Goal: Task Accomplishment & Management: Use online tool/utility

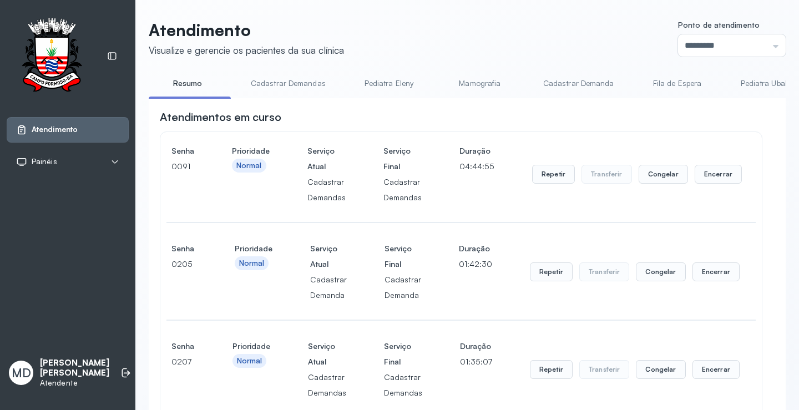
scroll to position [998, 0]
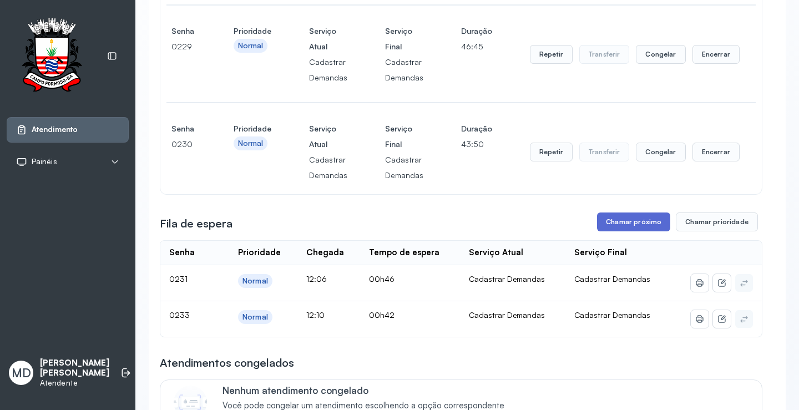
click at [624, 222] on button "Chamar próximo" at bounding box center [633, 221] width 73 height 19
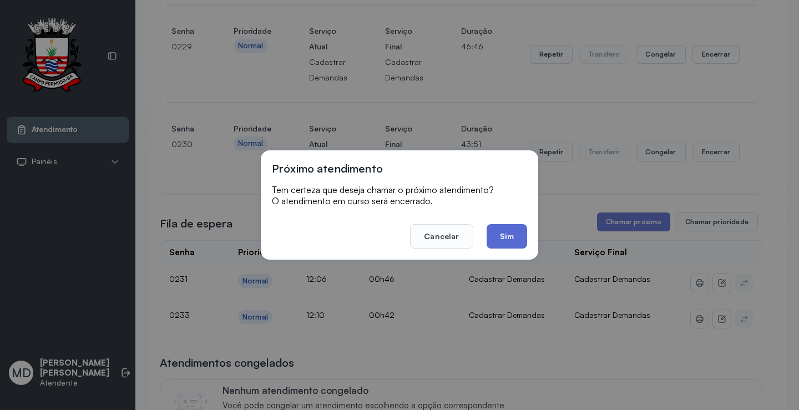
click at [495, 233] on button "Sim" at bounding box center [506, 236] width 40 height 24
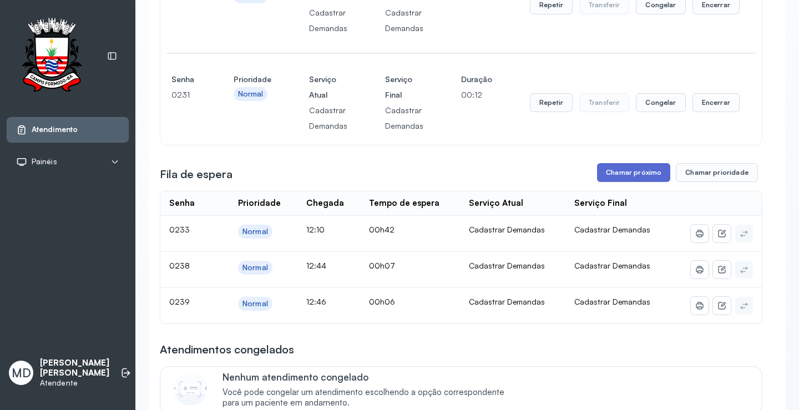
scroll to position [1165, 0]
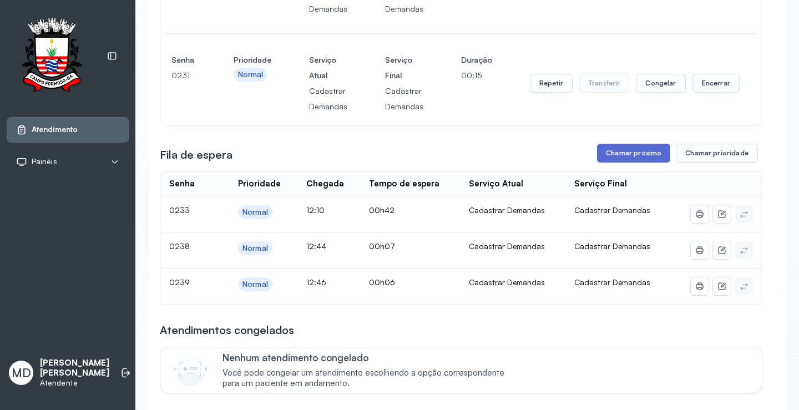
click at [621, 157] on button "Chamar próximo" at bounding box center [633, 153] width 73 height 19
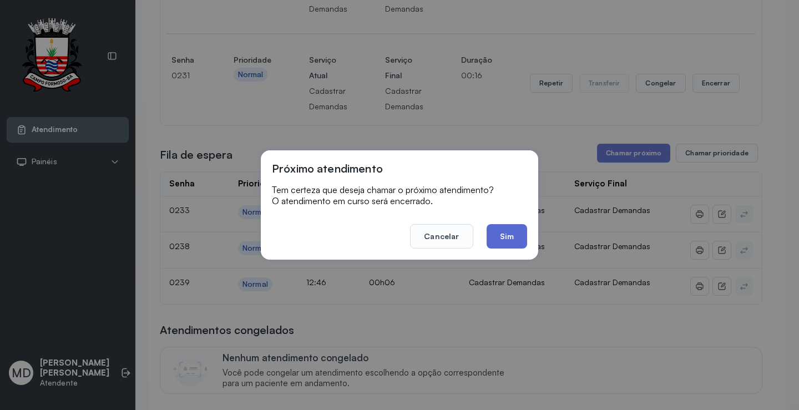
click at [510, 232] on button "Sim" at bounding box center [506, 236] width 40 height 24
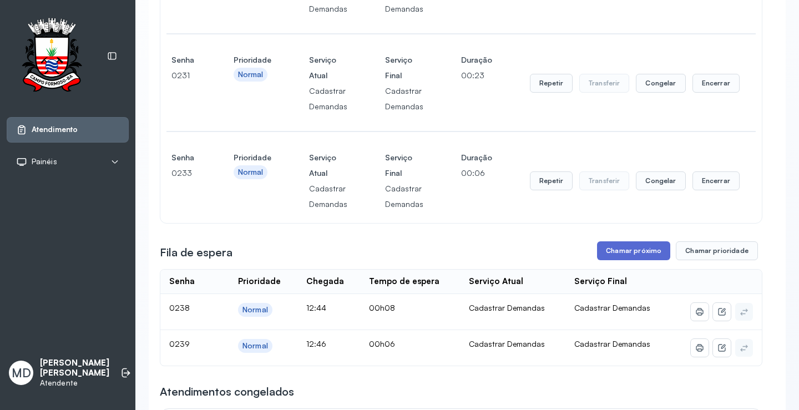
click at [635, 252] on button "Chamar próximo" at bounding box center [633, 250] width 73 height 19
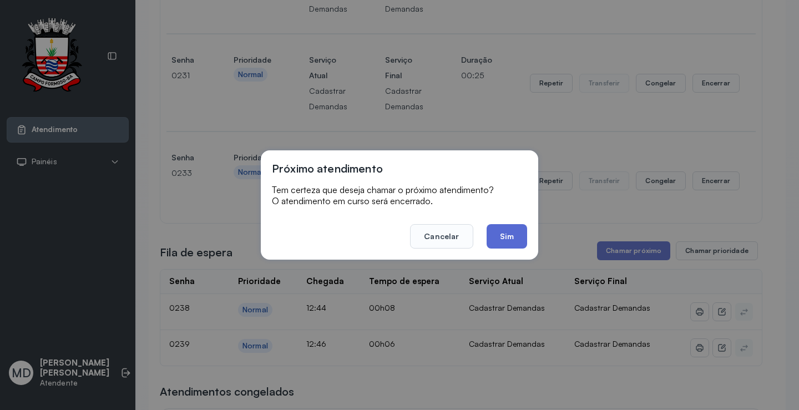
click at [507, 235] on button "Sim" at bounding box center [506, 236] width 40 height 24
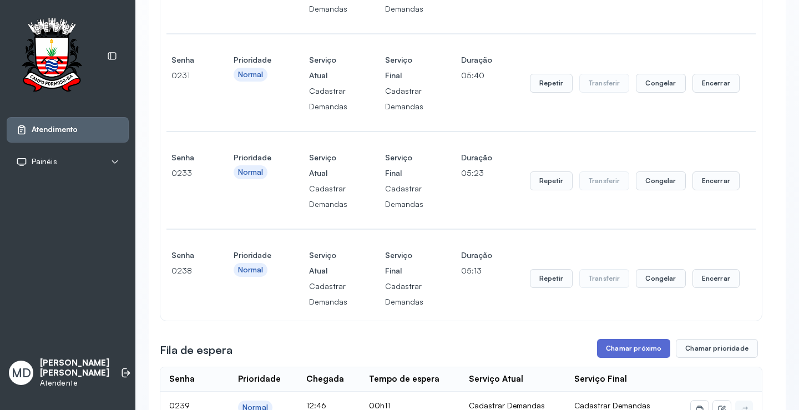
click at [645, 354] on button "Chamar próximo" at bounding box center [633, 348] width 73 height 19
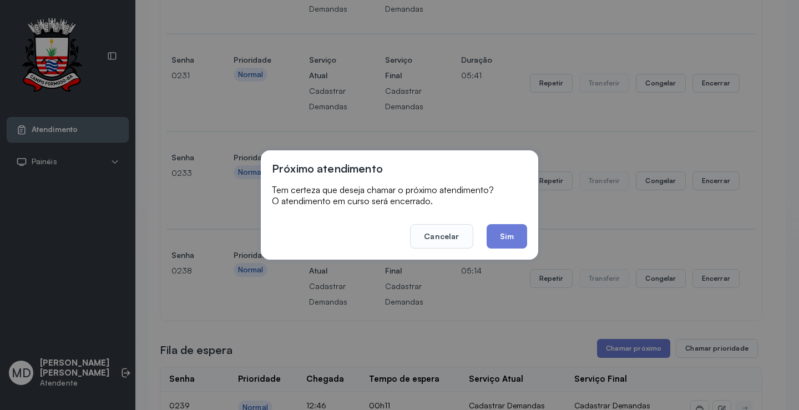
click at [507, 223] on footer "Cancelar Sim" at bounding box center [399, 229] width 255 height 40
click at [509, 231] on button "Sim" at bounding box center [506, 236] width 40 height 24
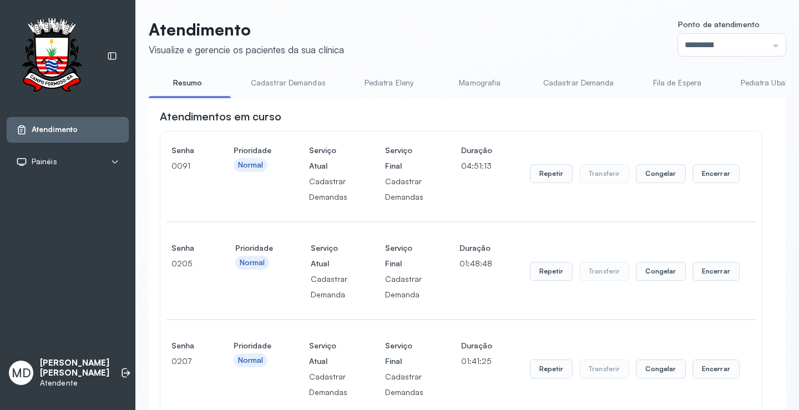
scroll to position [1442, 0]
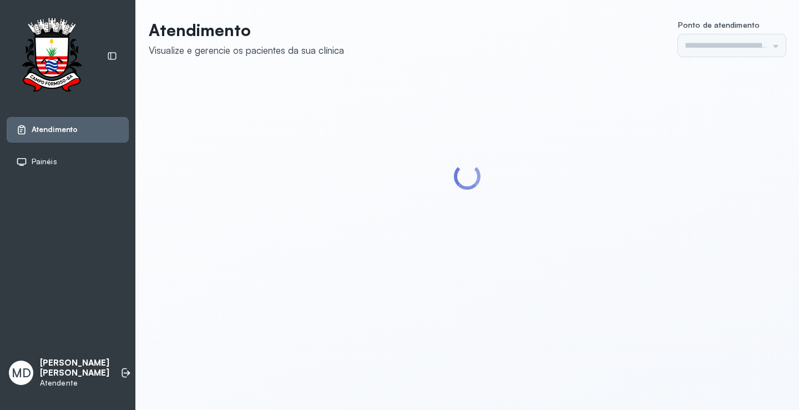
type input "*********"
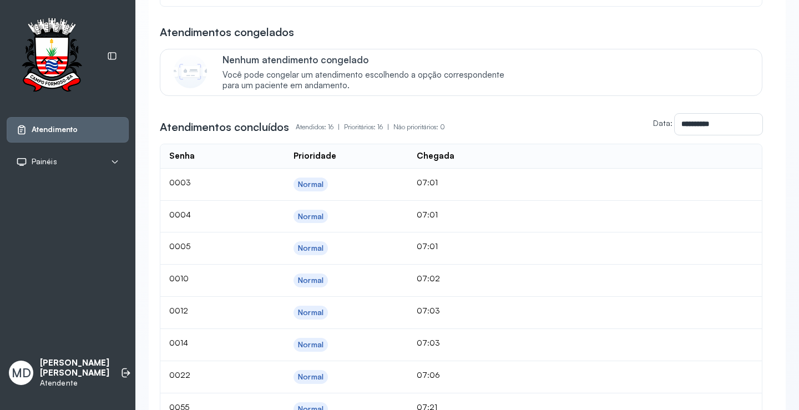
scroll to position [1442, 0]
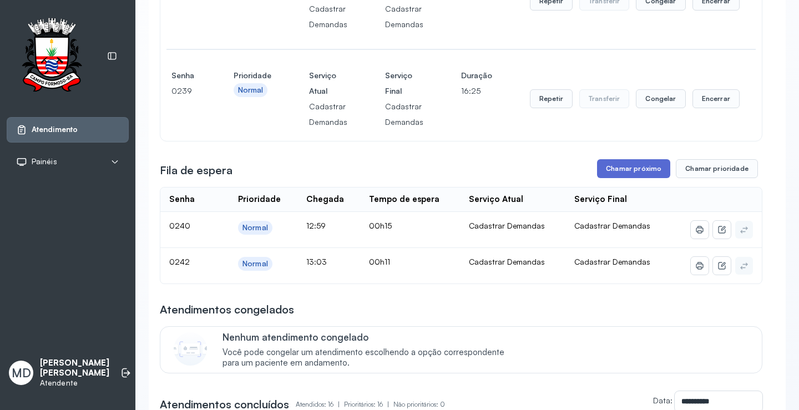
click at [625, 172] on button "Chamar próximo" at bounding box center [633, 168] width 73 height 19
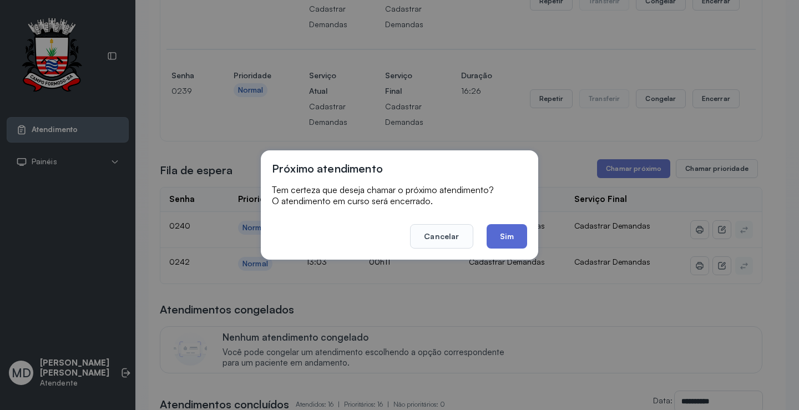
click at [510, 233] on button "Sim" at bounding box center [506, 236] width 40 height 24
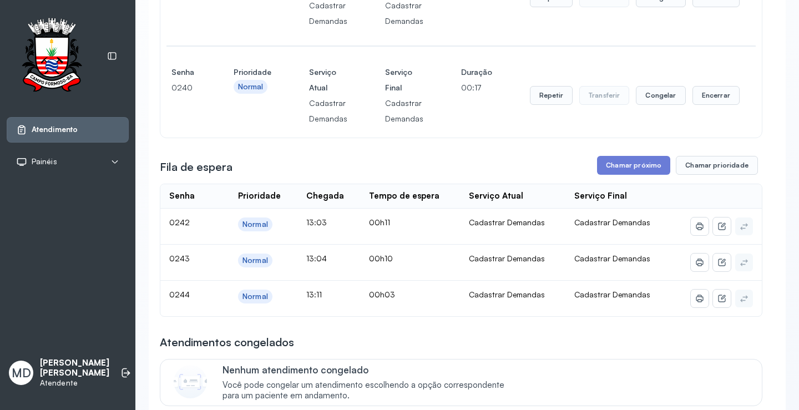
scroll to position [1553, 0]
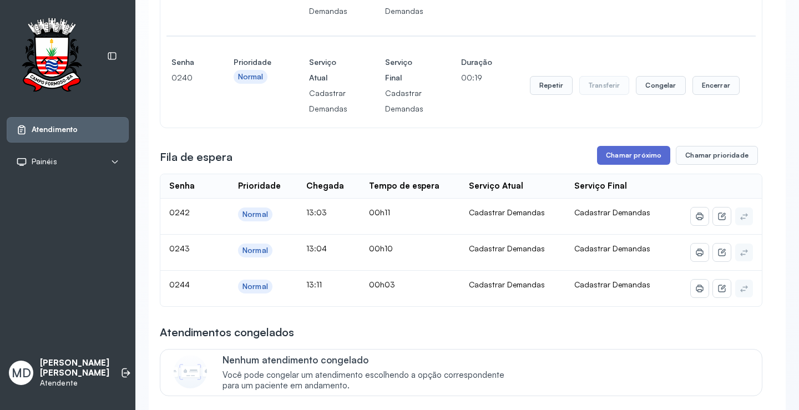
click at [624, 154] on button "Chamar próximo" at bounding box center [633, 155] width 73 height 19
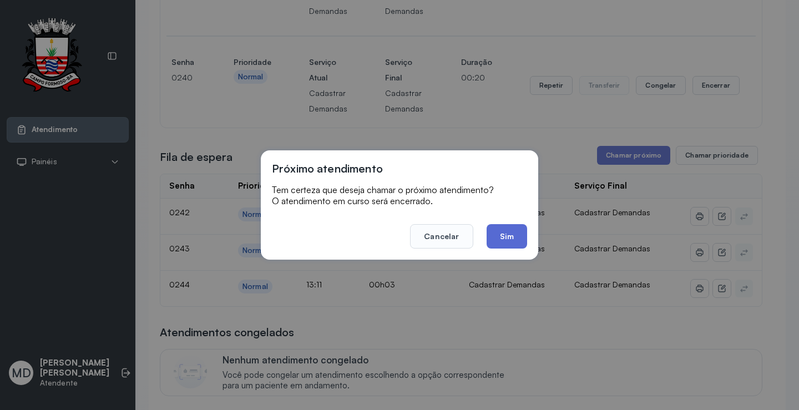
click at [503, 239] on button "Sim" at bounding box center [506, 236] width 40 height 24
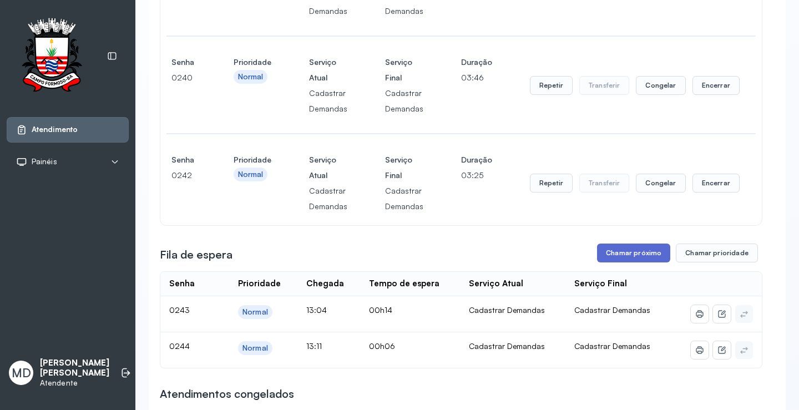
click at [632, 255] on button "Chamar próximo" at bounding box center [633, 252] width 73 height 19
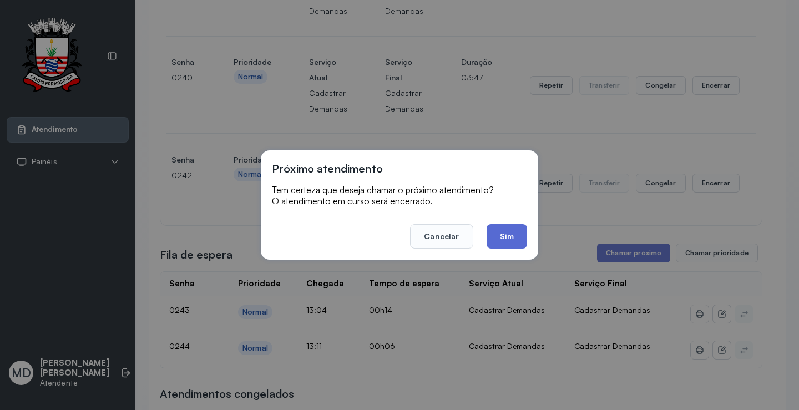
click at [501, 237] on button "Sim" at bounding box center [506, 236] width 40 height 24
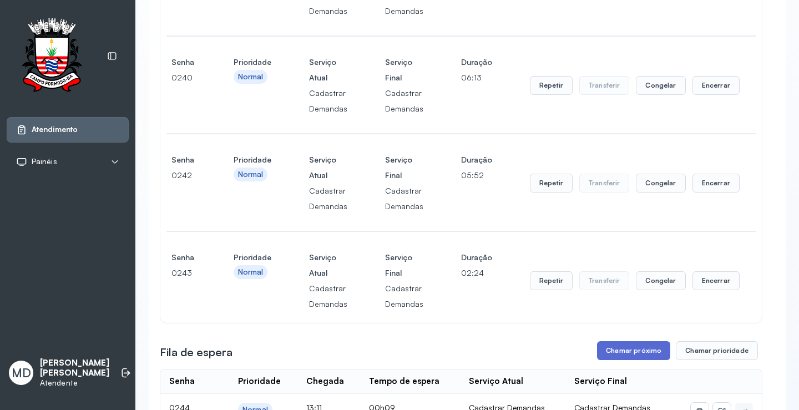
click at [627, 350] on button "Chamar próximo" at bounding box center [633, 350] width 73 height 19
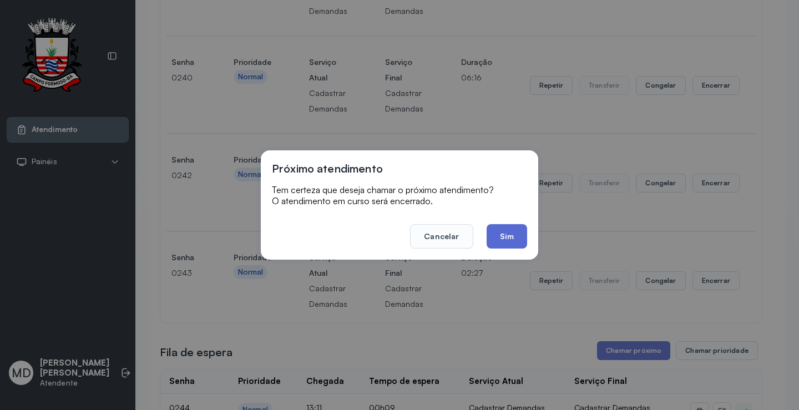
click at [505, 236] on button "Sim" at bounding box center [506, 236] width 40 height 24
